Goal: Information Seeking & Learning: Learn about a topic

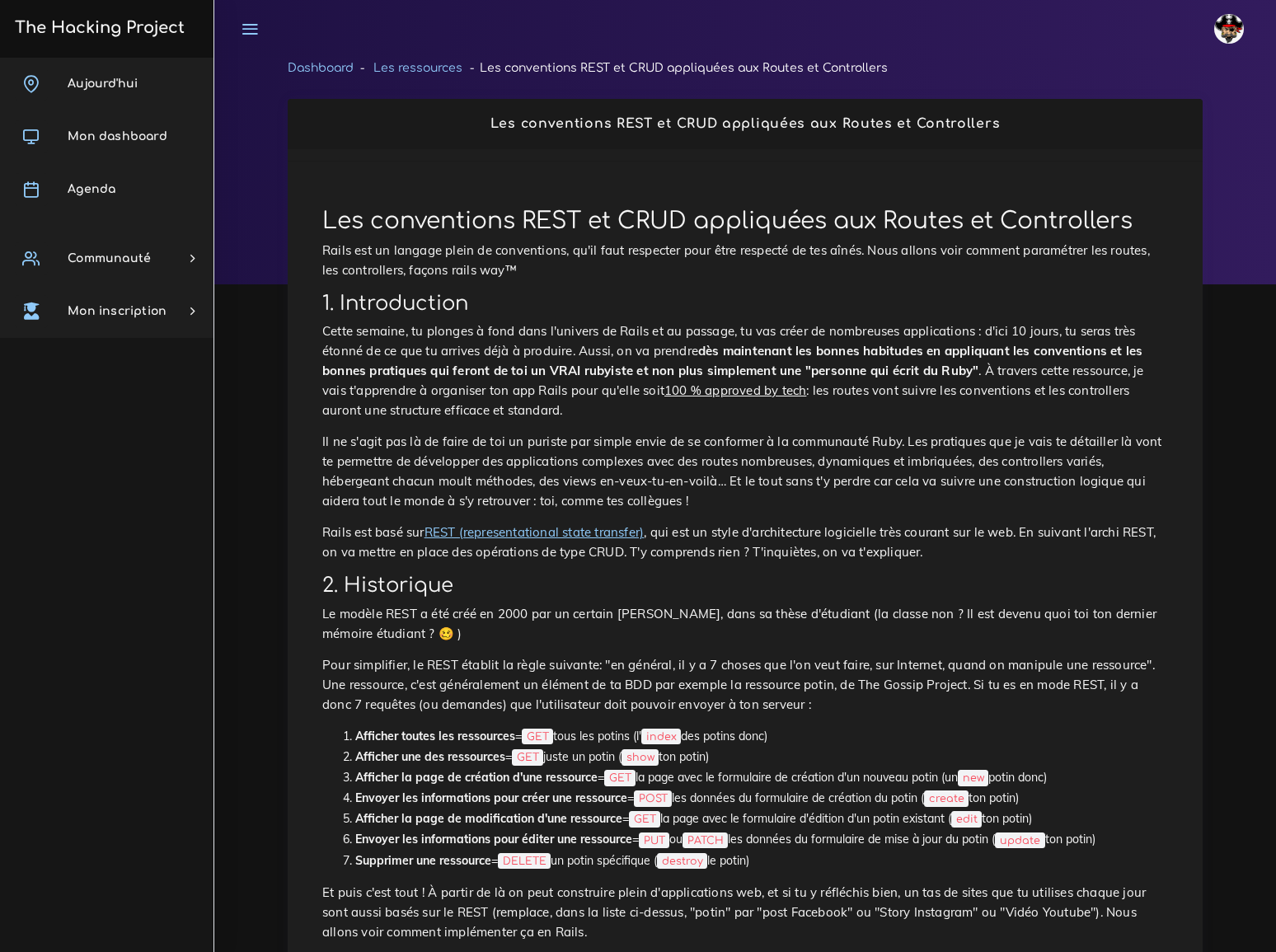
scroll to position [1873, 0]
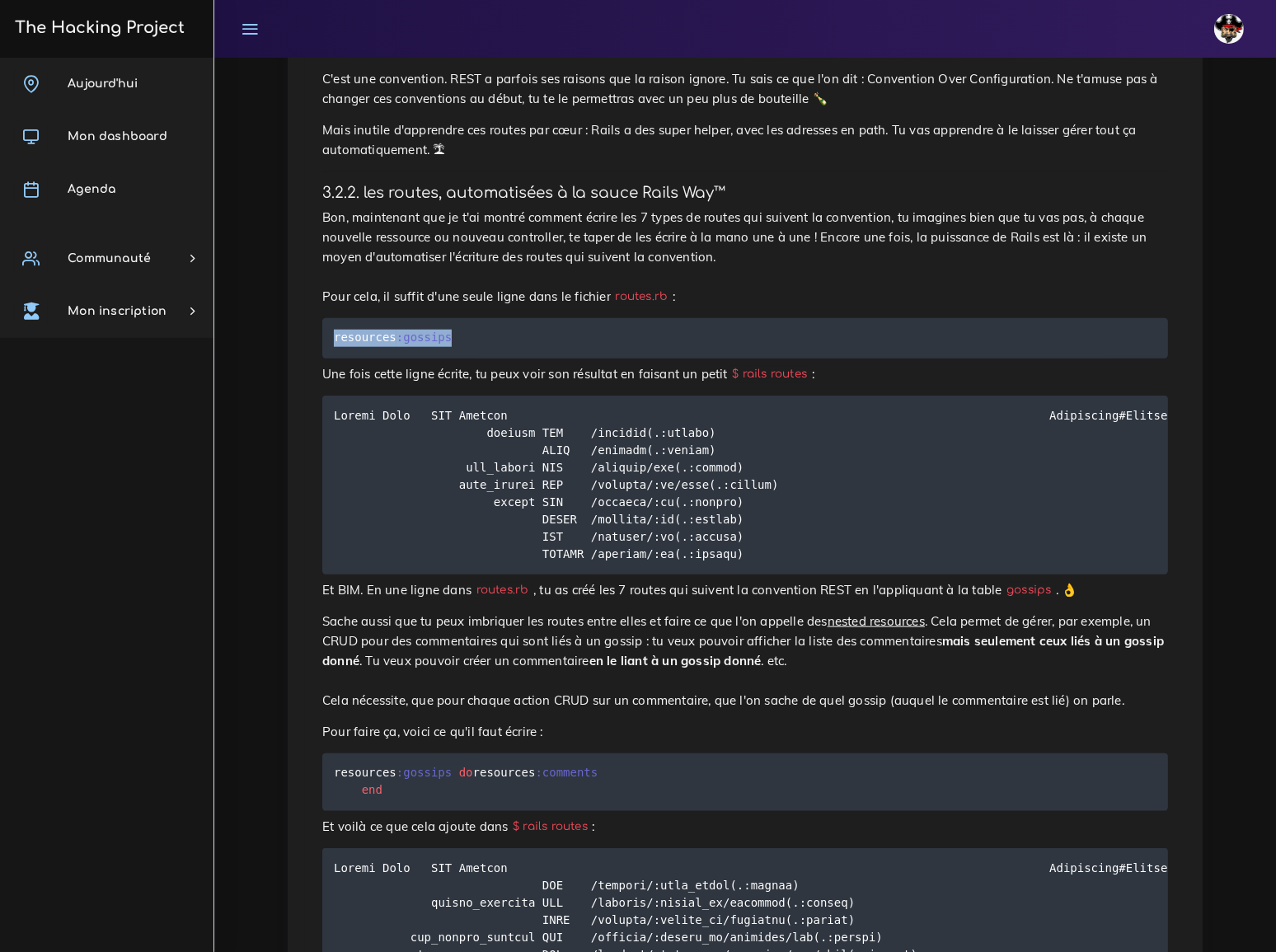
drag, startPoint x: 448, startPoint y: 256, endPoint x: 323, endPoint y: 261, distance: 125.1
click at [323, 319] on pre "resources :gossips" at bounding box center [745, 338] width 846 height 40
copy code "resources :gossips"
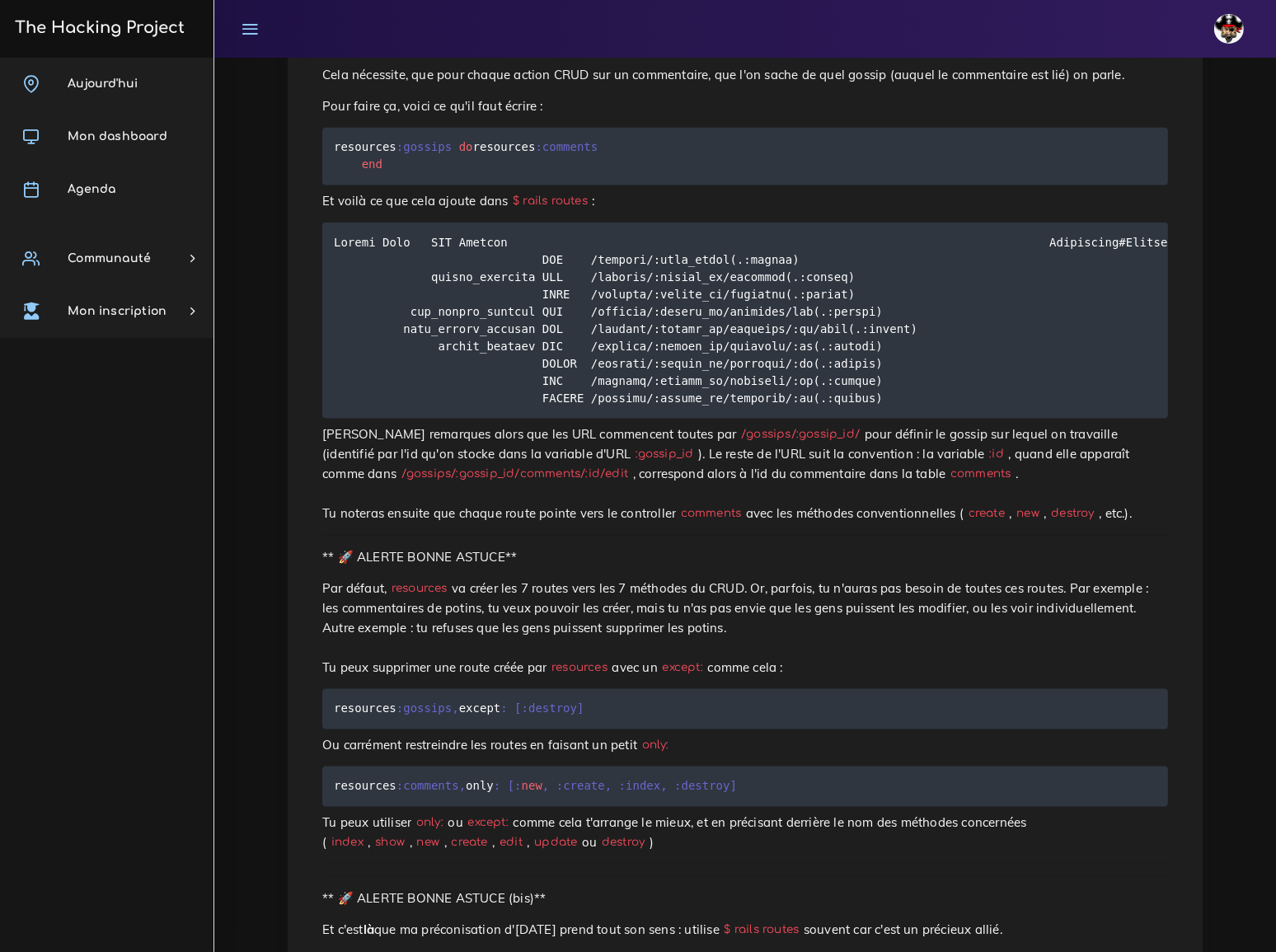
scroll to position [2548, 0]
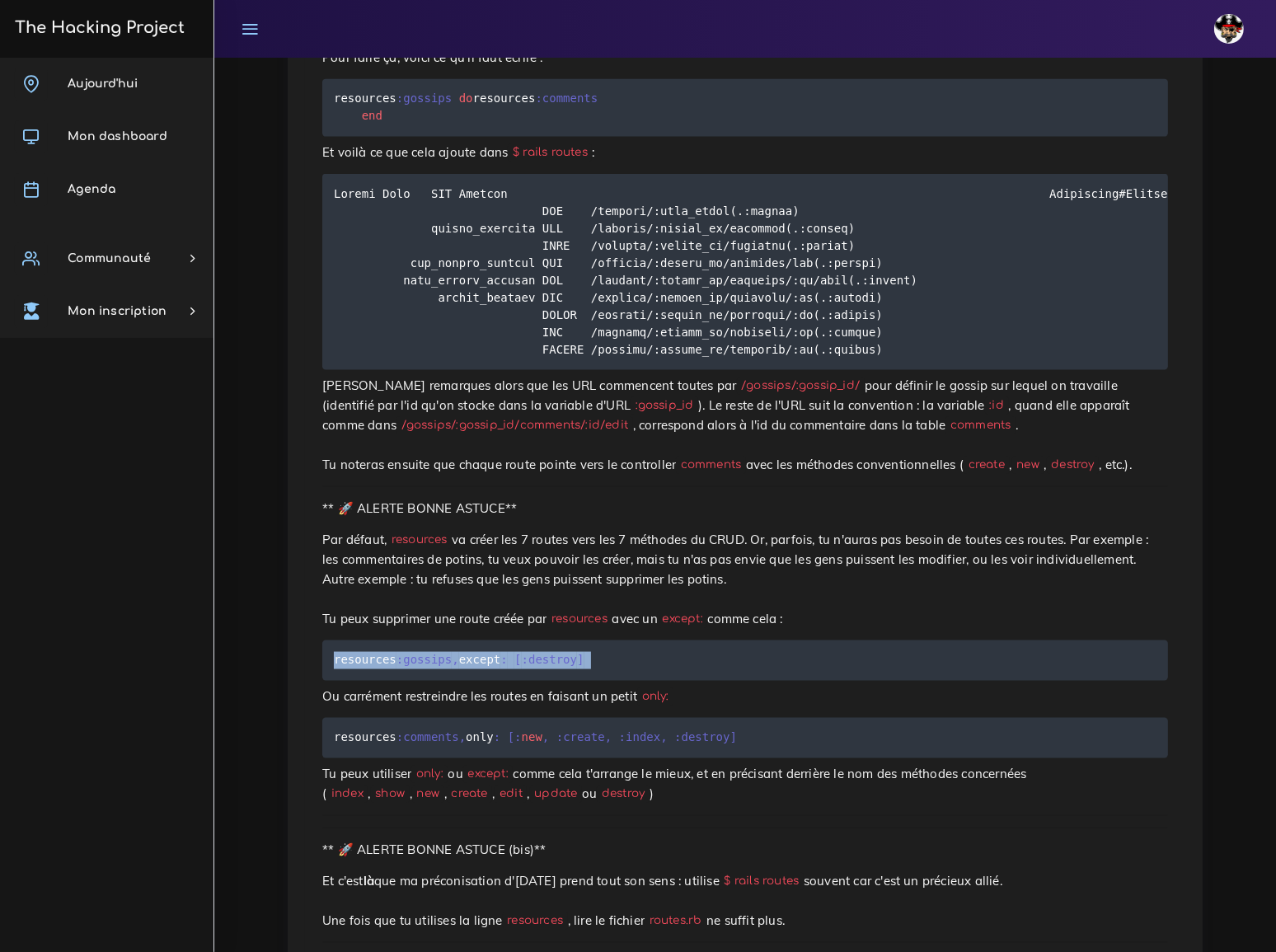
drag, startPoint x: 335, startPoint y: 554, endPoint x: 589, endPoint y: 561, distance: 254.1
click at [589, 641] on pre "resources :gossips , except : [ :destroy ]" at bounding box center [745, 661] width 846 height 40
copy code "resources :gossips , except : [ :destroy ]"
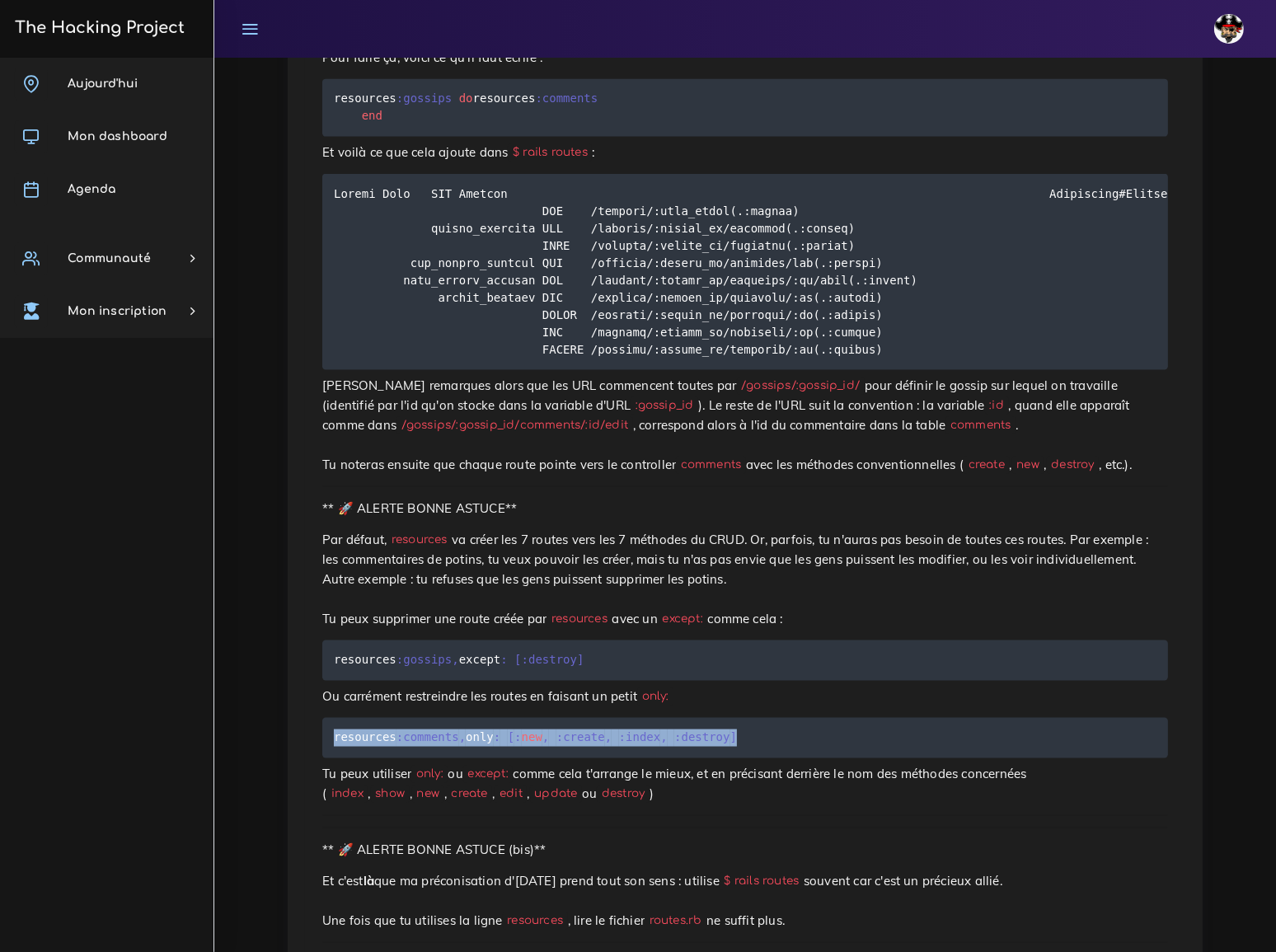
drag, startPoint x: 334, startPoint y: 634, endPoint x: 723, endPoint y: 634, distance: 389.0
click at [723, 718] on pre "resources :comments , only : [ : new , :create , :index , :destroy ]" at bounding box center [745, 738] width 846 height 40
copy code "resources :comments , only : [ : new , :create , :index , :destroy ]"
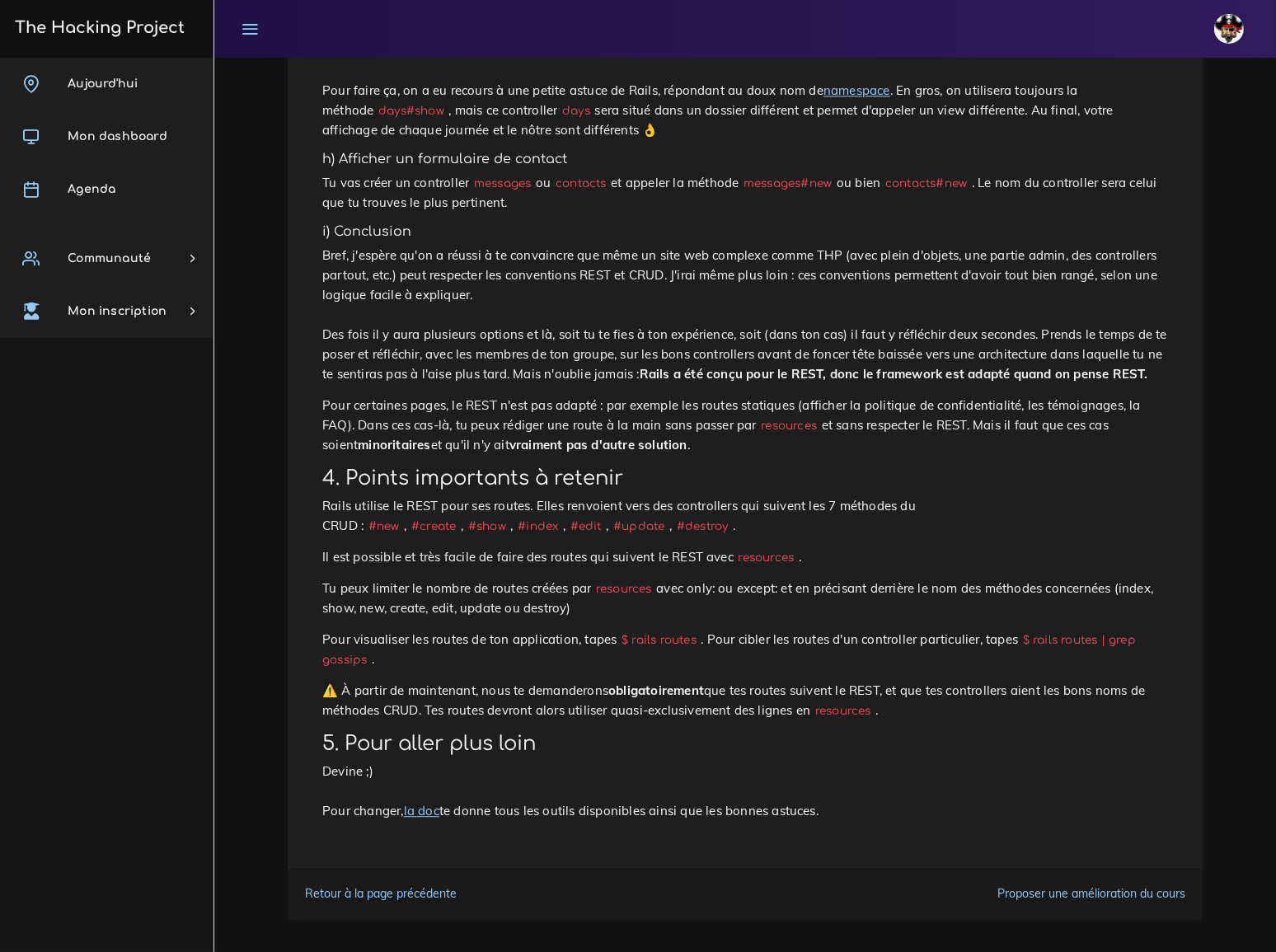
scroll to position [4542, 0]
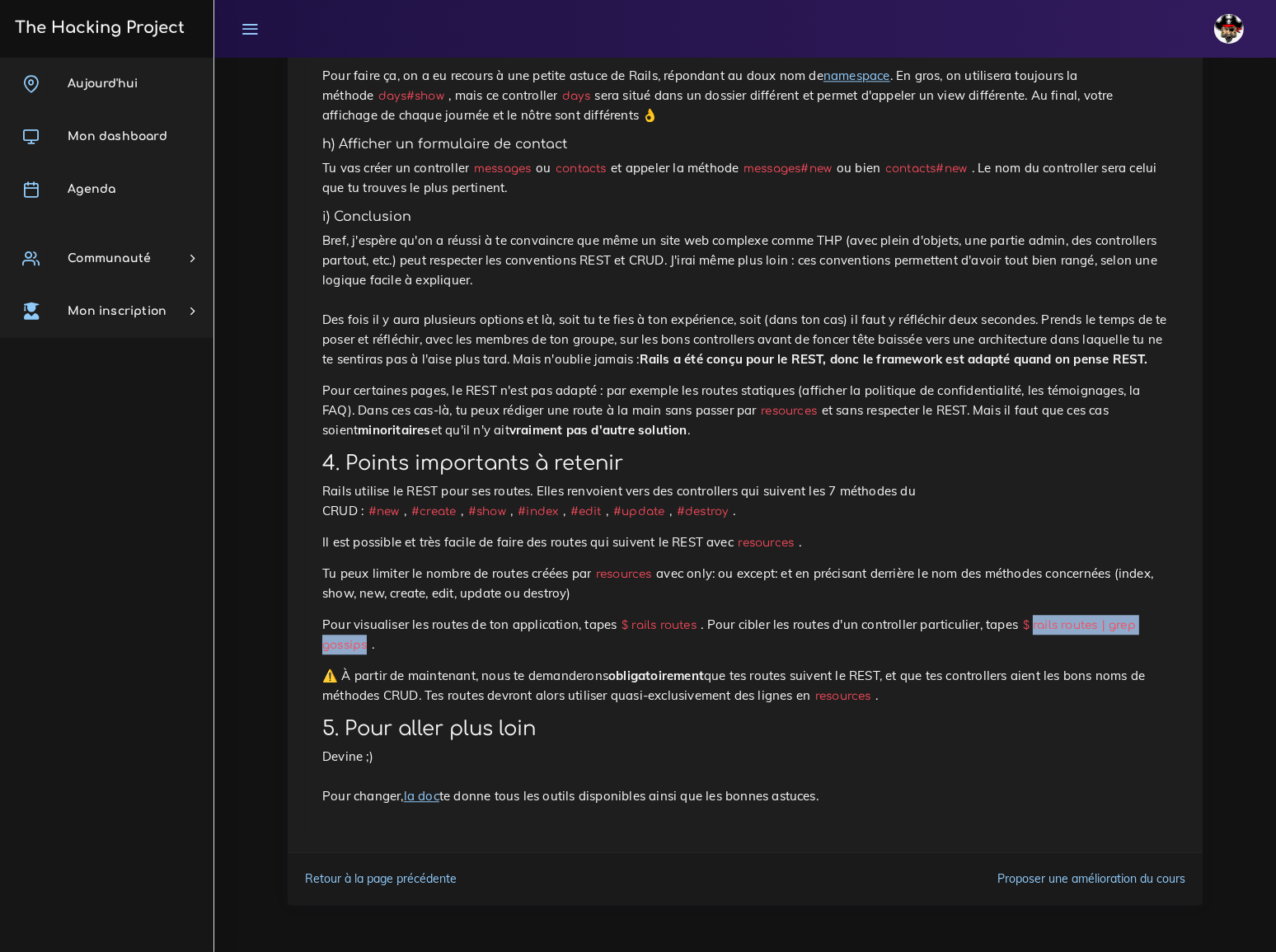
drag, startPoint x: 974, startPoint y: 663, endPoint x: 1113, endPoint y: 665, distance: 139.0
click at [1113, 654] on code "$ rails routes | grep gossips" at bounding box center [729, 634] width 814 height 37
copy code "rails routes | grep gossips"
click at [421, 797] on link "la doc" at bounding box center [422, 796] width 36 height 16
click at [419, 799] on link "la doc" at bounding box center [422, 796] width 36 height 16
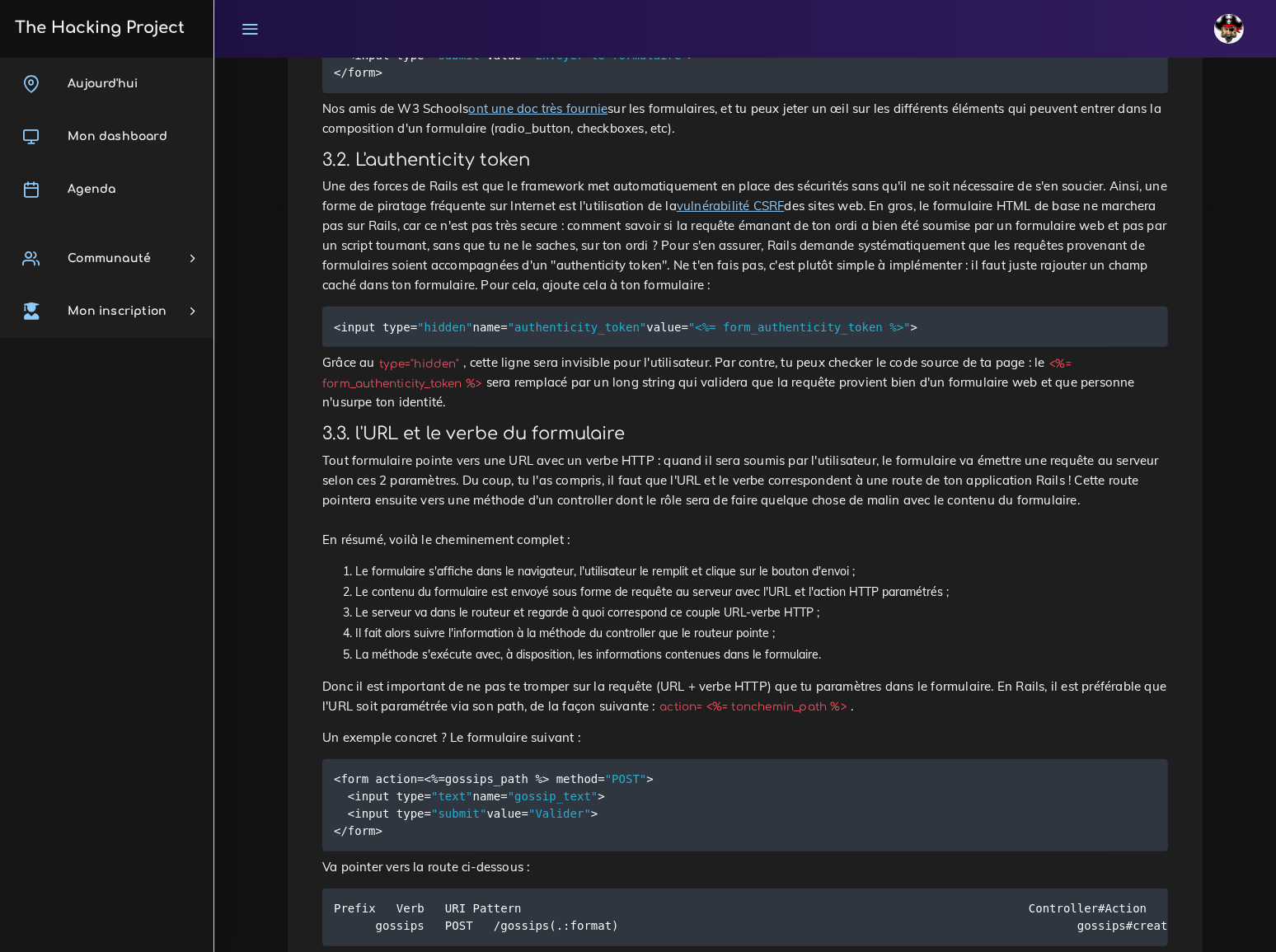
scroll to position [750, 0]
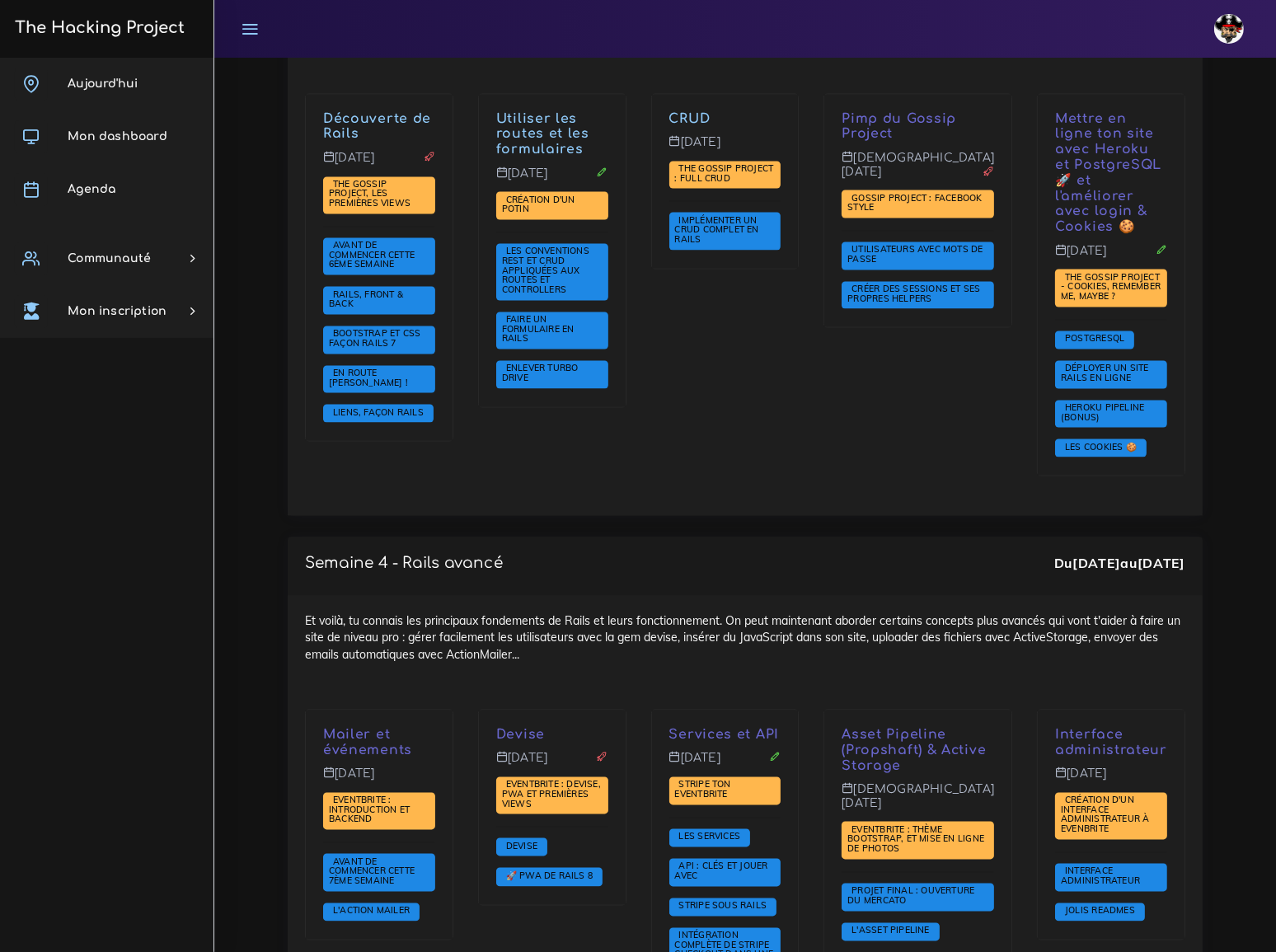
scroll to position [3372, 0]
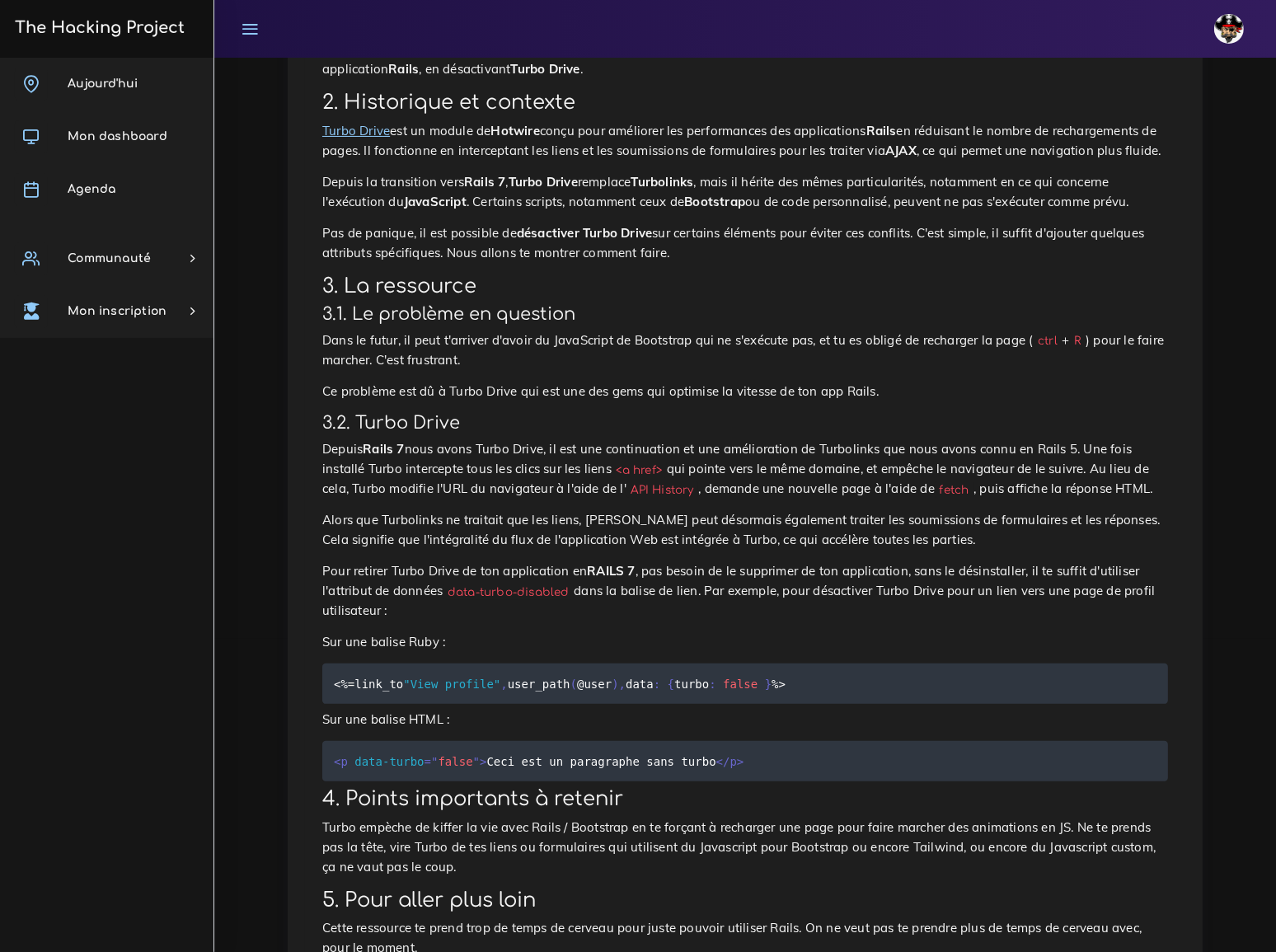
scroll to position [326, 0]
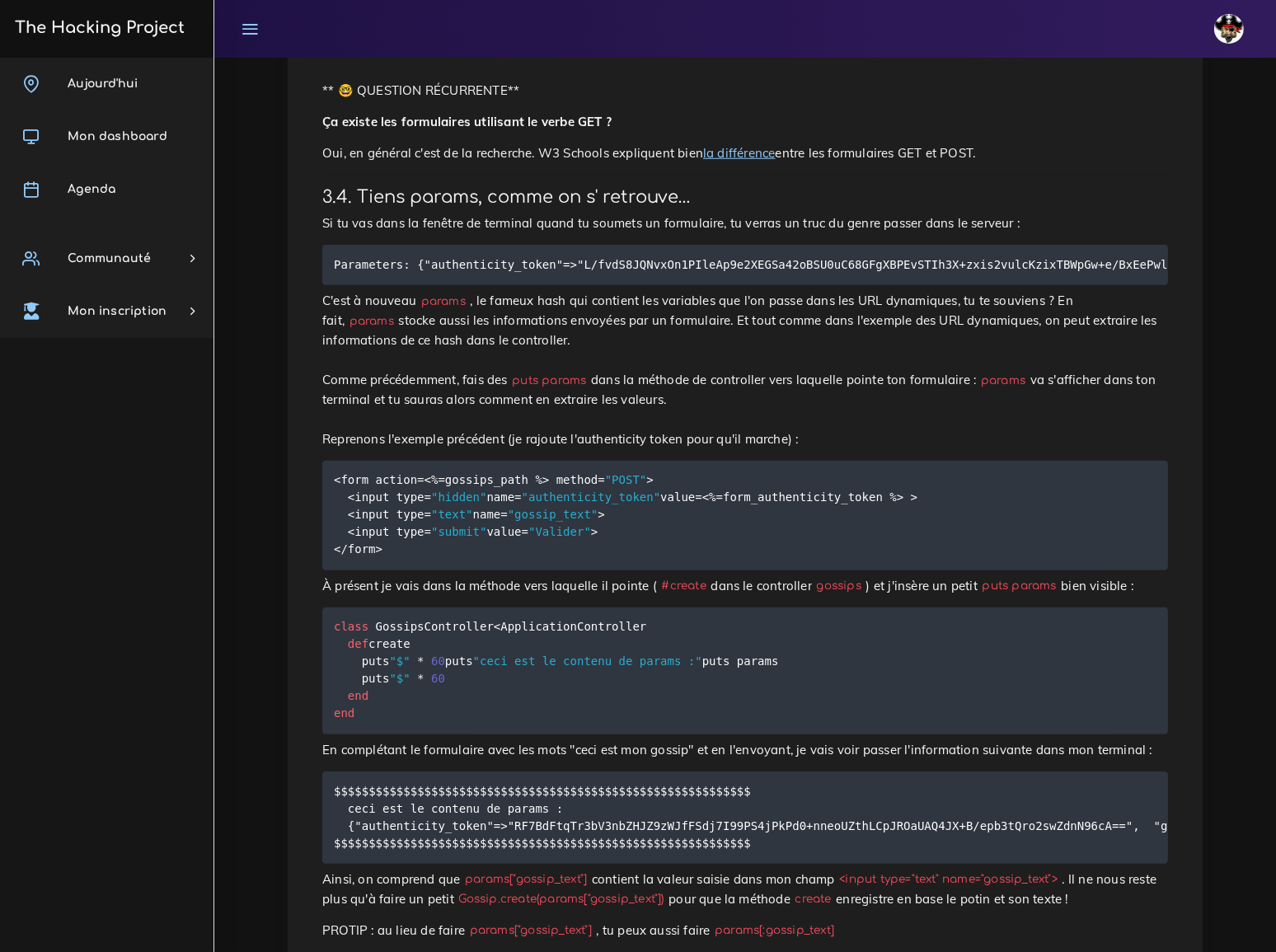
scroll to position [1724, 0]
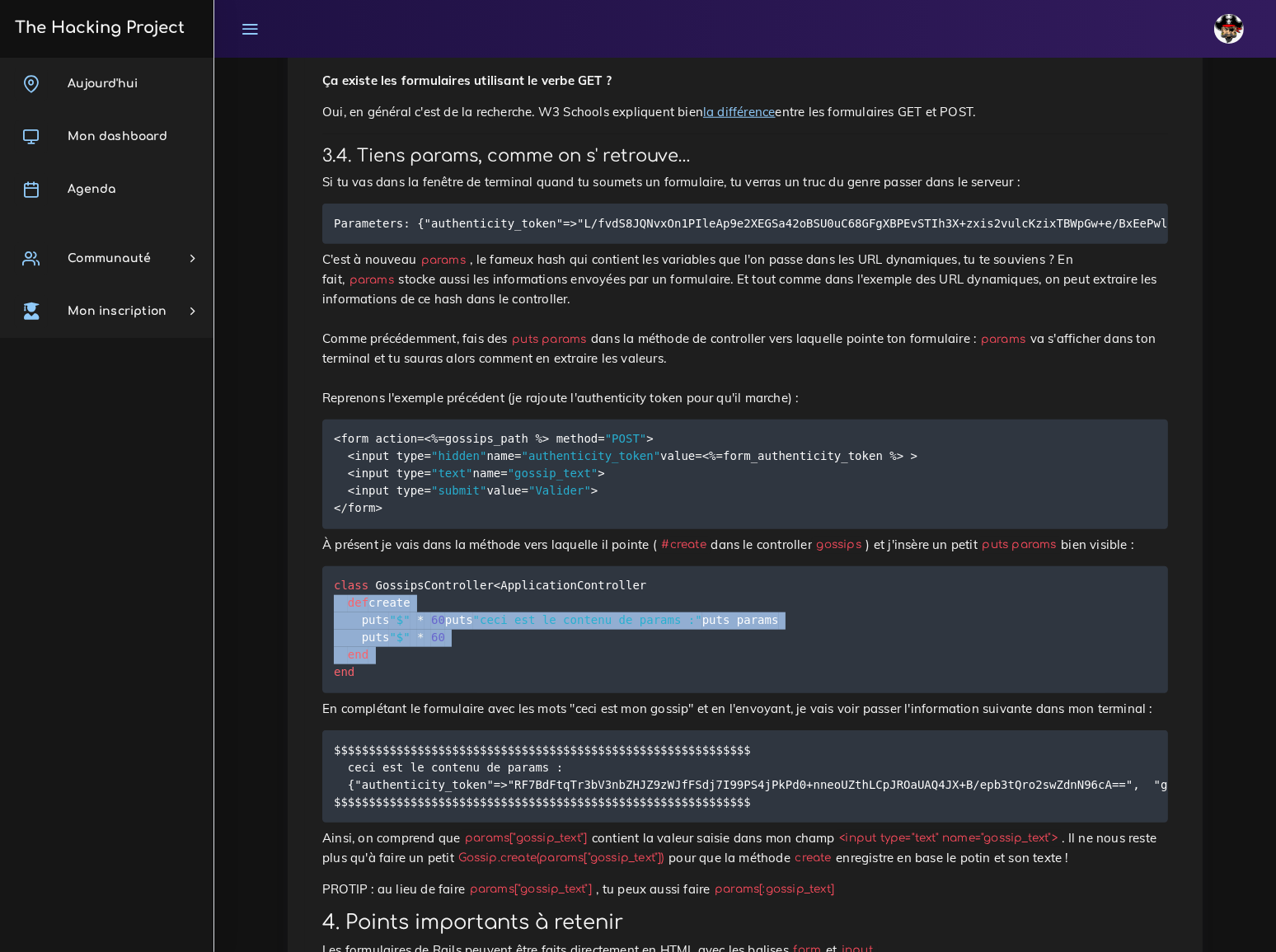
drag, startPoint x: 334, startPoint y: 440, endPoint x: 328, endPoint y: 540, distance: 100.2
click at [328, 567] on pre "class GossipsController < ApplicationController def create puts "$" * 60 puts "…" at bounding box center [745, 630] width 846 height 127
copy code "def create puts "$" * 60 puts "ceci est le contenu de params :" puts params put…"
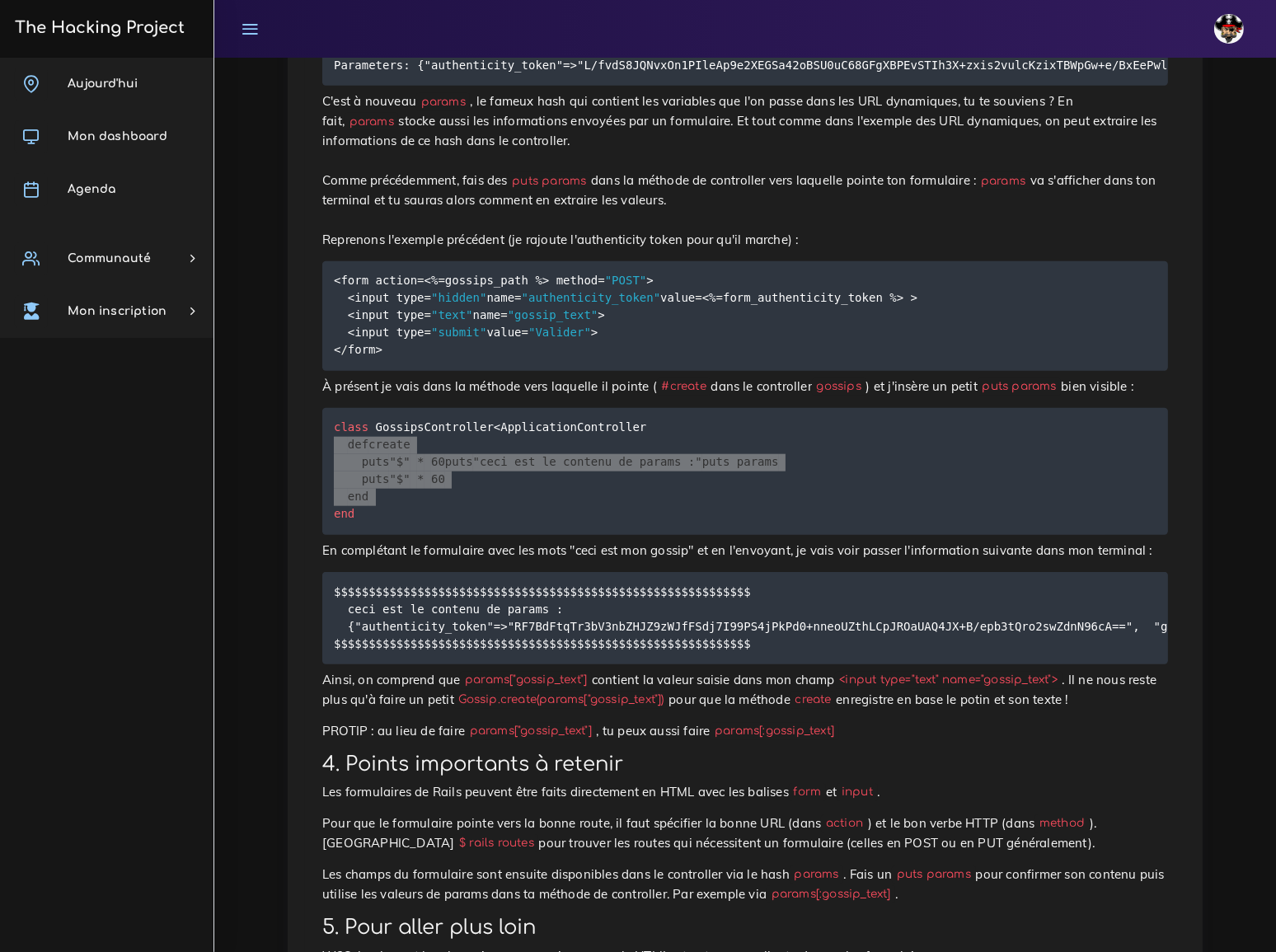
scroll to position [1894, 0]
